Goal: Transaction & Acquisition: Download file/media

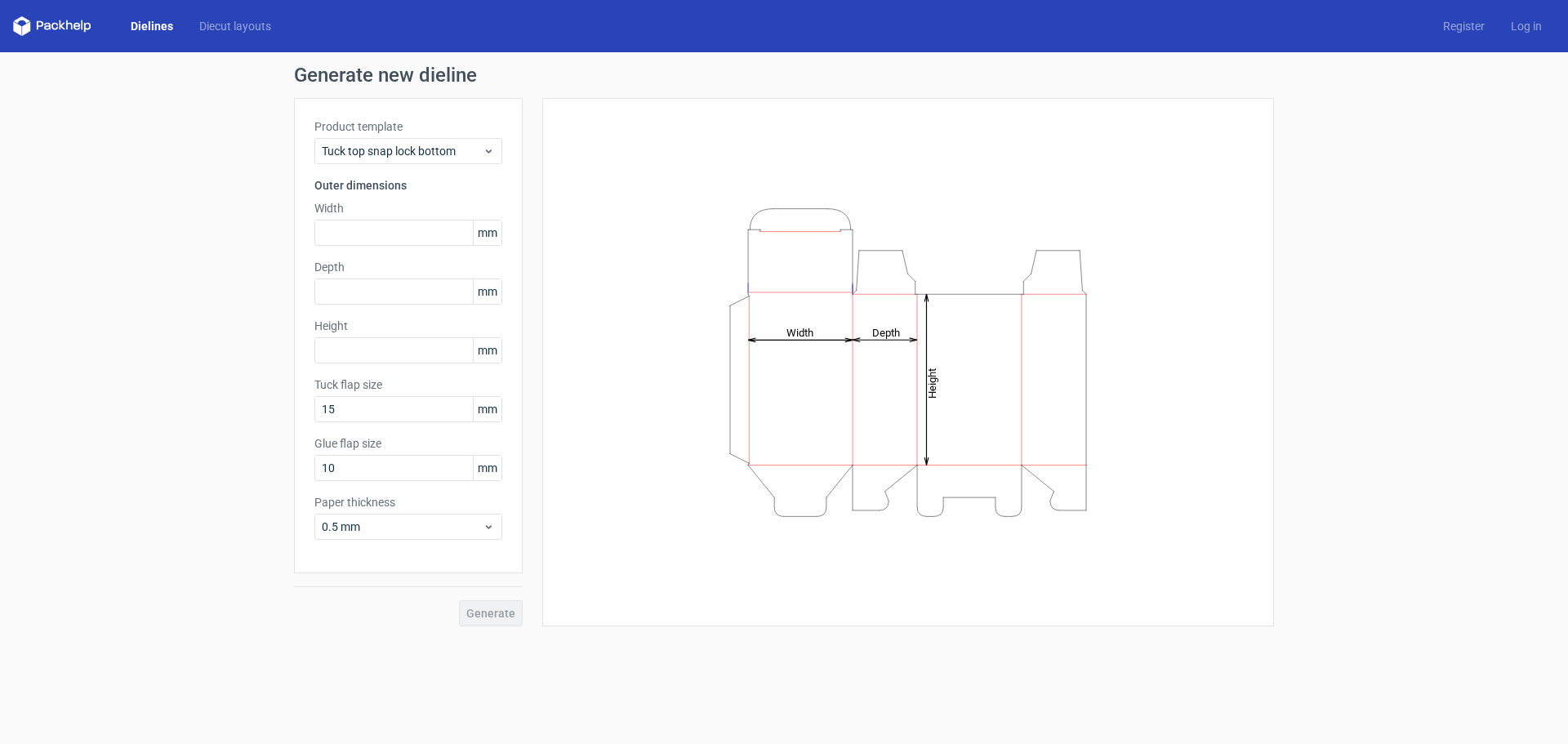
click at [83, 28] on polygon at bounding box center [82, 25] width 2 height 10
click at [141, 22] on link "Dielines" at bounding box center [152, 27] width 68 height 17
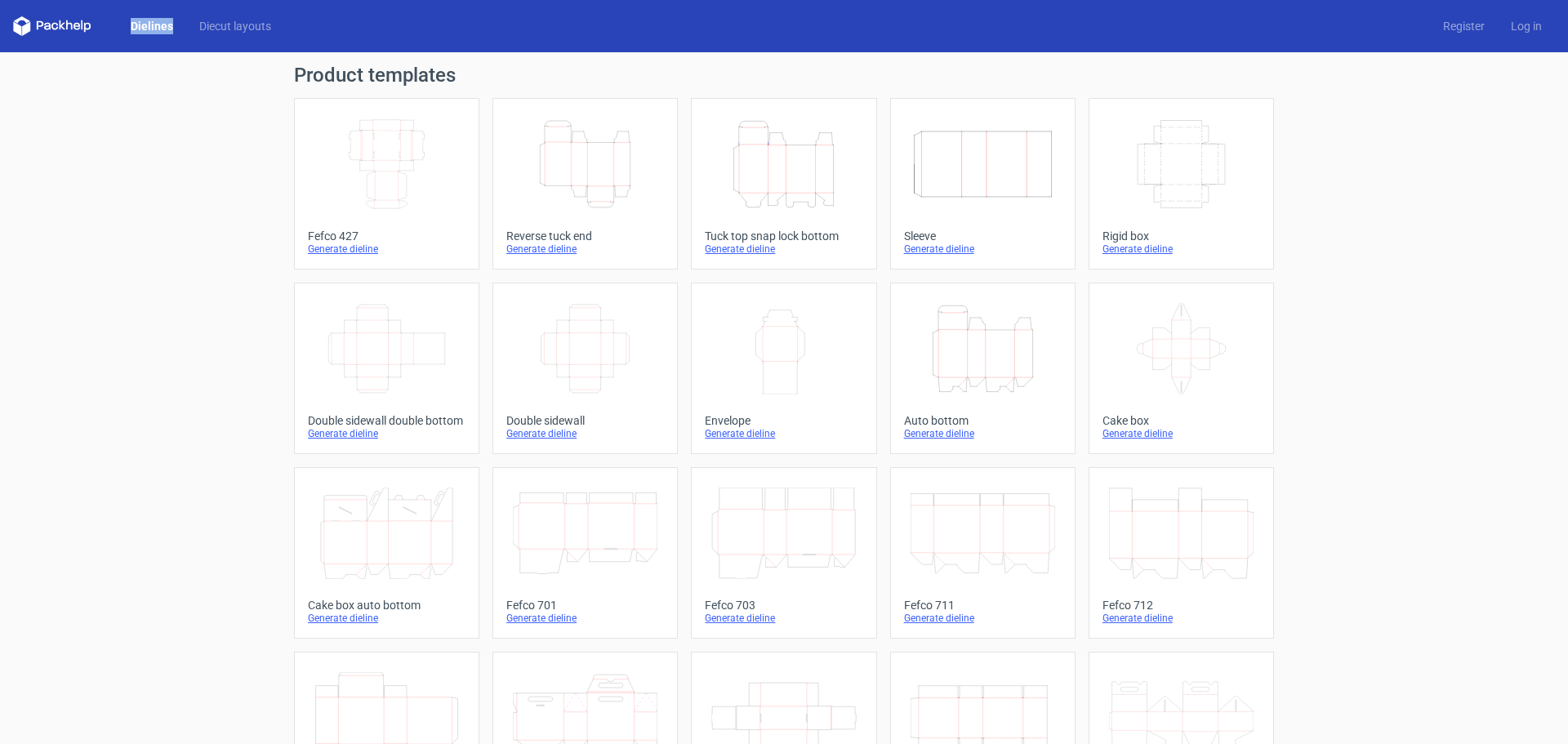
click at [560, 154] on icon "Height Depth Width" at bounding box center [585, 164] width 145 height 91
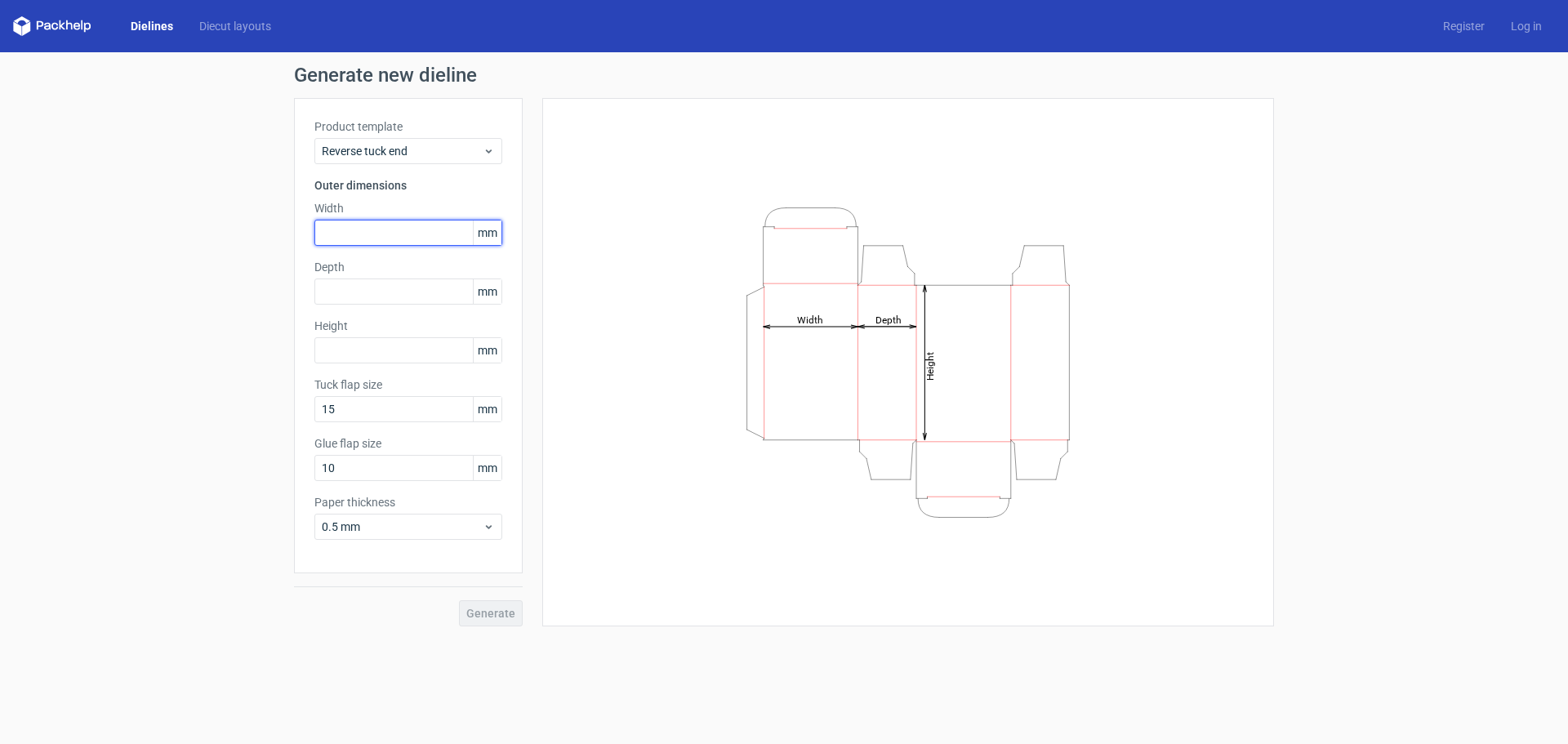
click at [404, 228] on input "text" at bounding box center [408, 233] width 188 height 26
type input "72"
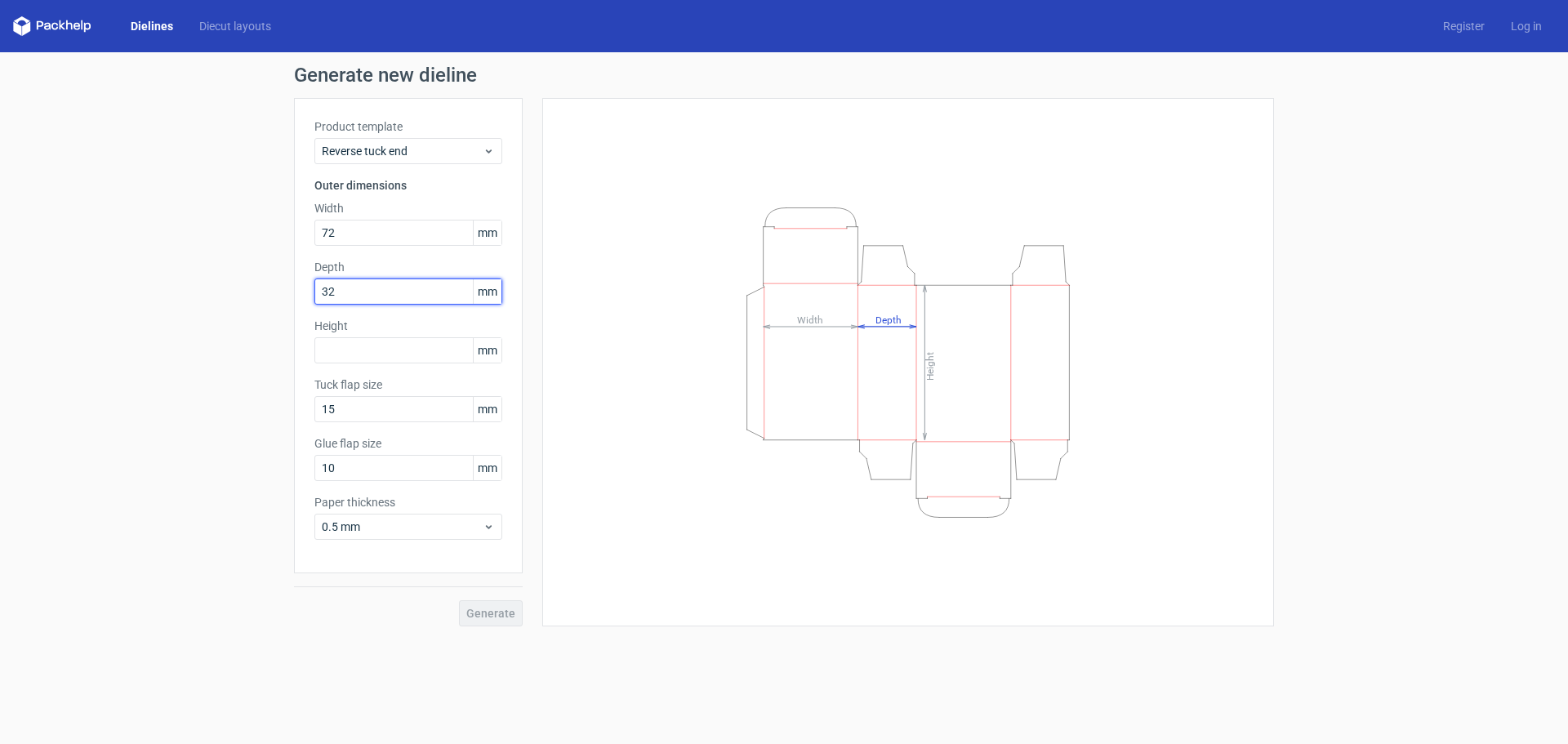
type input "32"
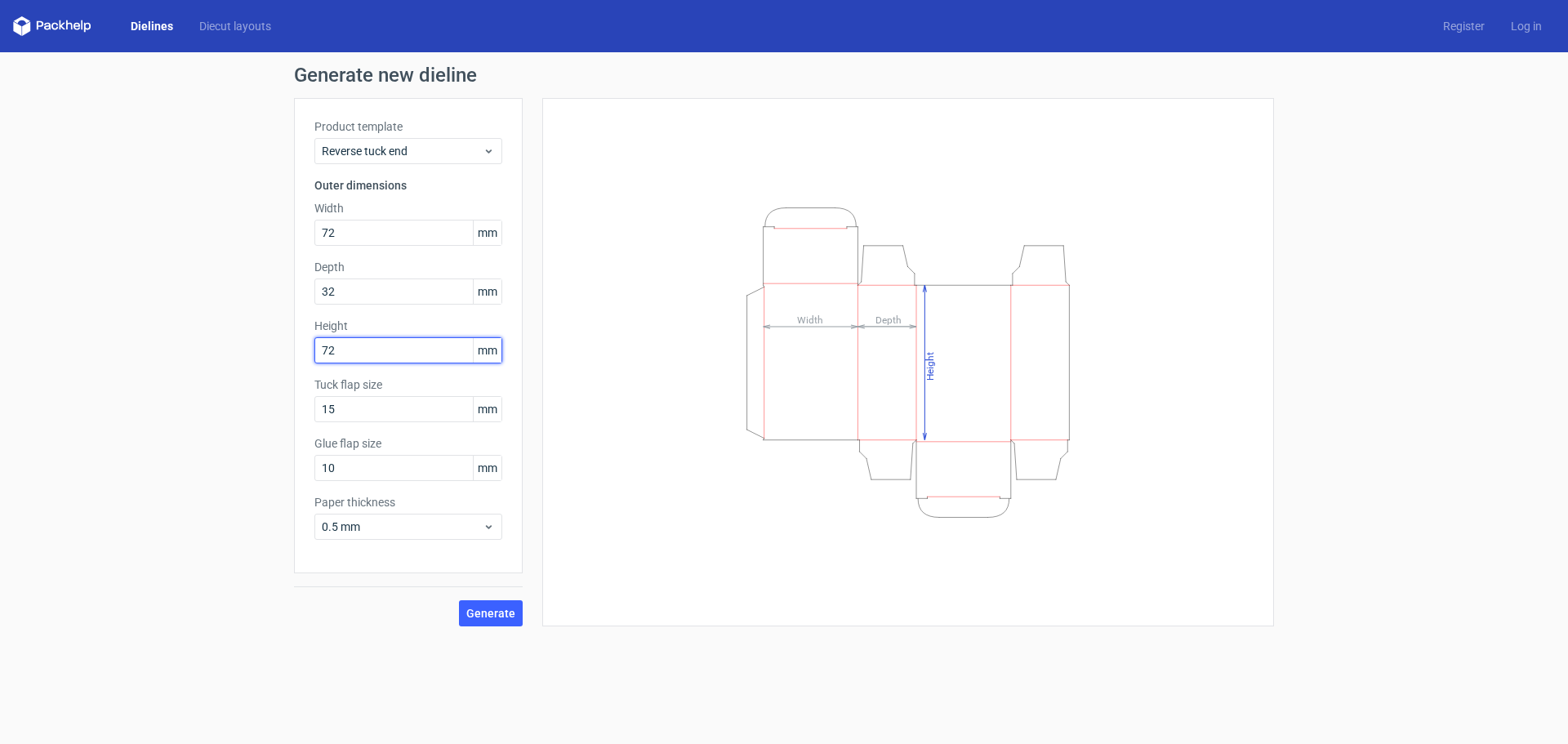
type input "72"
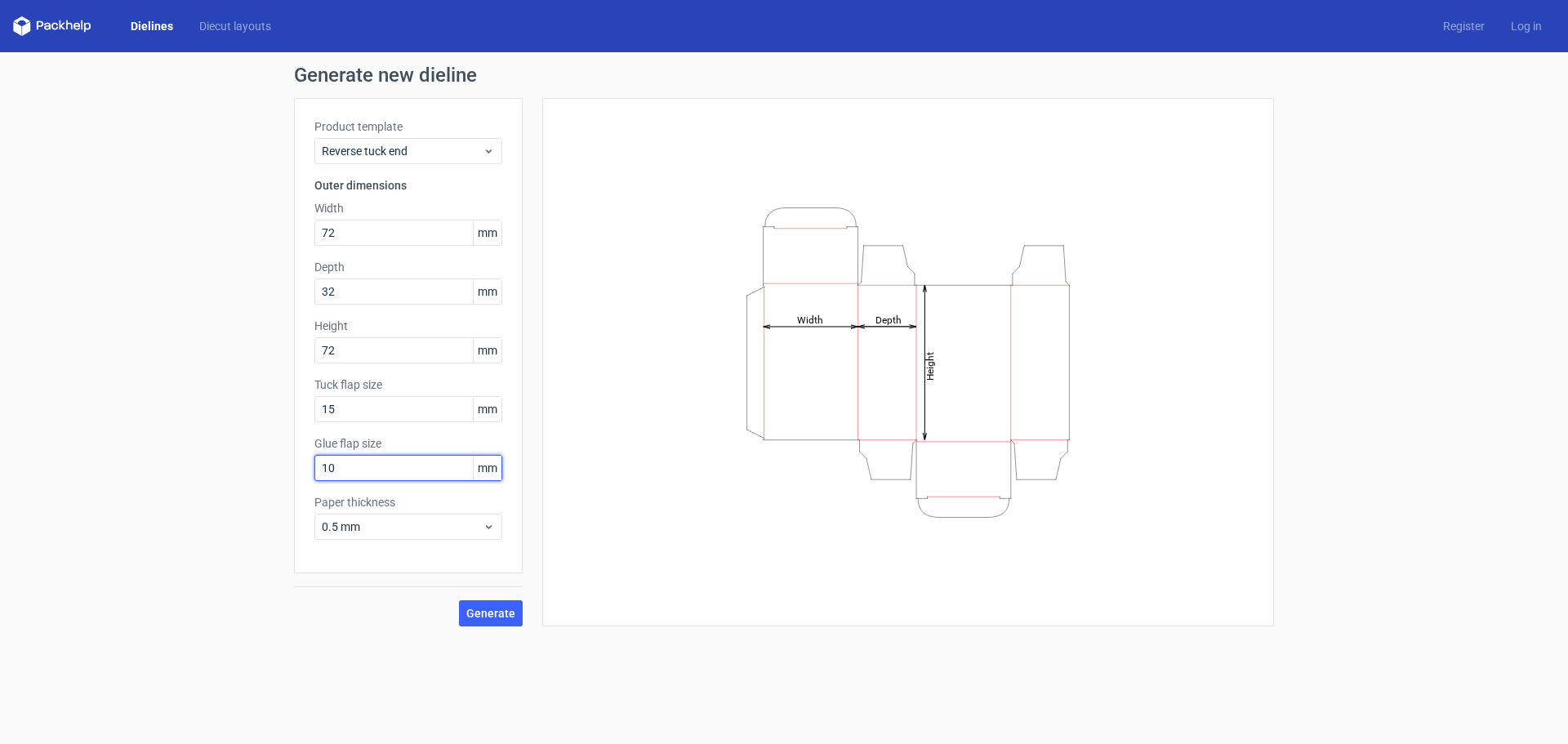
click at [409, 476] on input "10" at bounding box center [408, 468] width 188 height 26
drag, startPoint x: 409, startPoint y: 476, endPoint x: 311, endPoint y: 468, distance: 98.3
click at [339, 473] on input "10" at bounding box center [408, 468] width 188 height 26
click at [309, 467] on div "Product template Reverse tuck end Outer dimensions Width 72 mm Depth 32 mm Heig…" at bounding box center [408, 335] width 228 height 475
click at [341, 466] on input "10" at bounding box center [408, 468] width 188 height 26
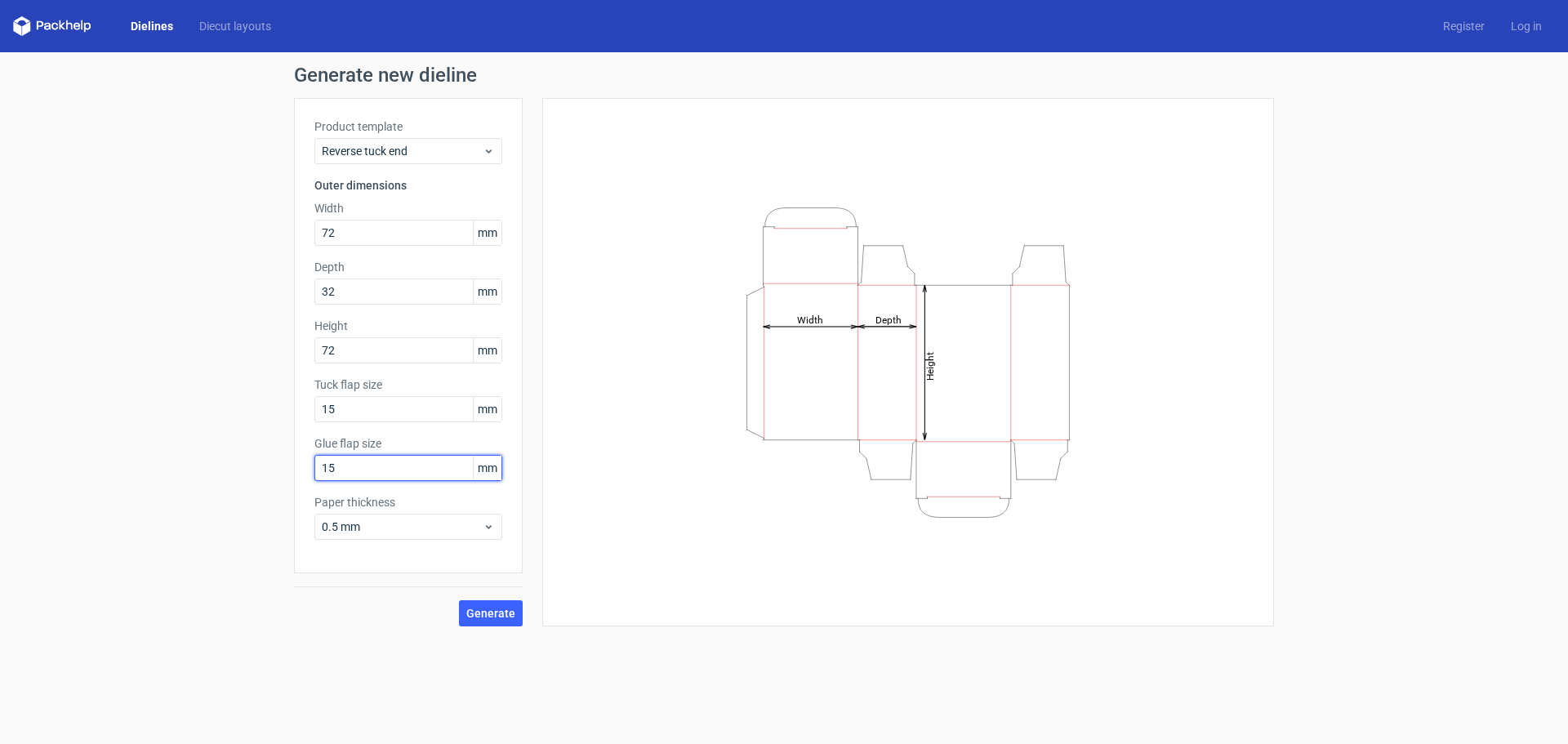
type input "15"
click at [488, 614] on span "Generate" at bounding box center [490, 613] width 49 height 11
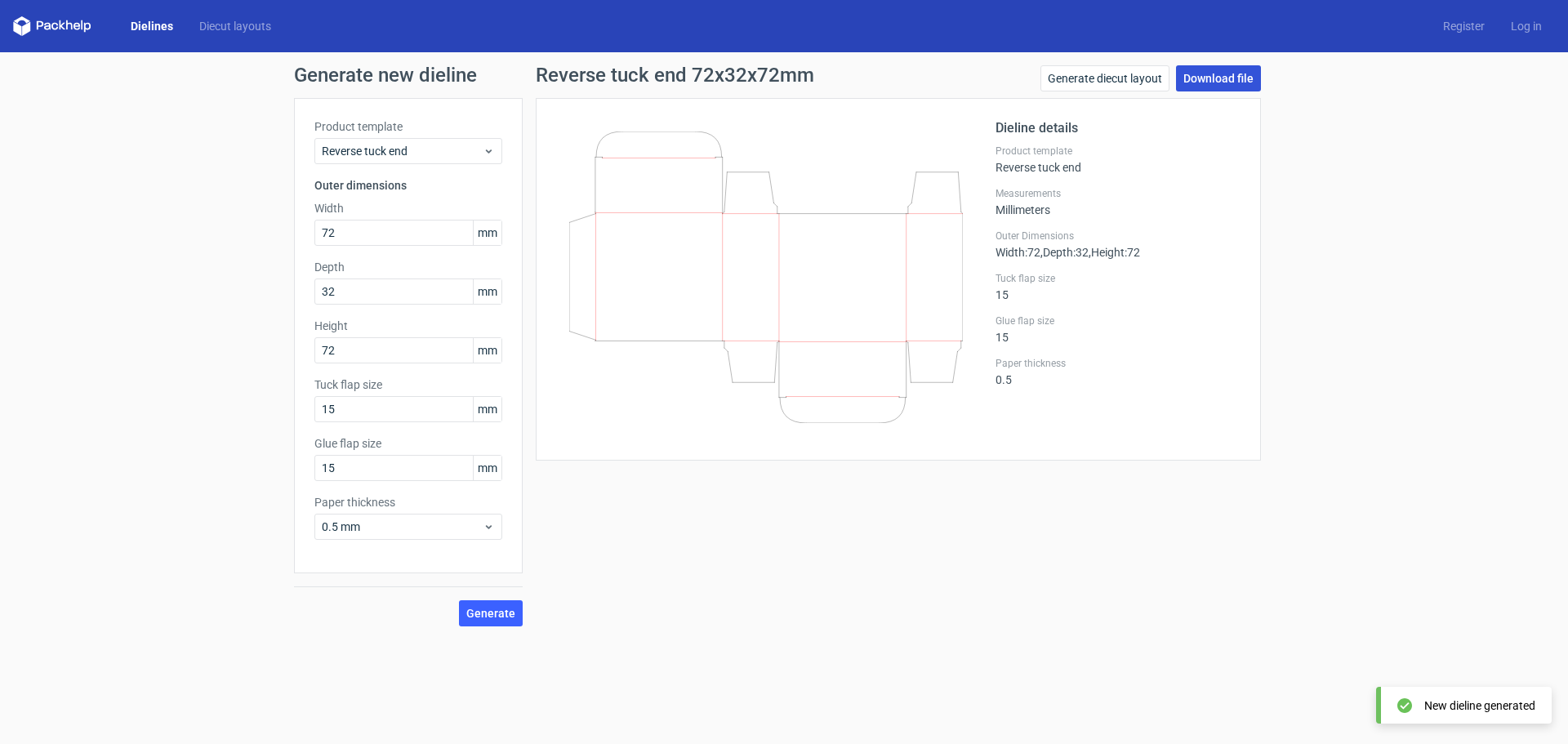
click at [1224, 79] on link "Download file" at bounding box center [1218, 78] width 85 height 26
click at [1197, 84] on link "Download file" at bounding box center [1218, 78] width 85 height 26
click at [1221, 68] on link "Download file" at bounding box center [1218, 78] width 85 height 26
